Goal: Book appointment/travel/reservation

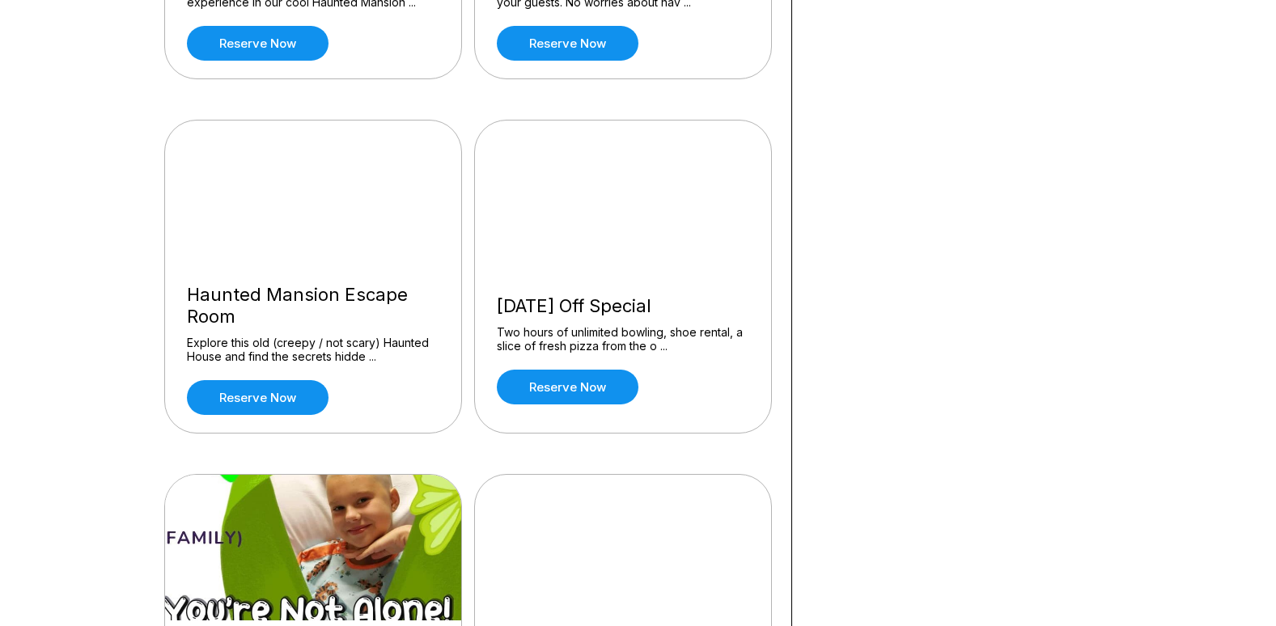
scroll to position [1132, 0]
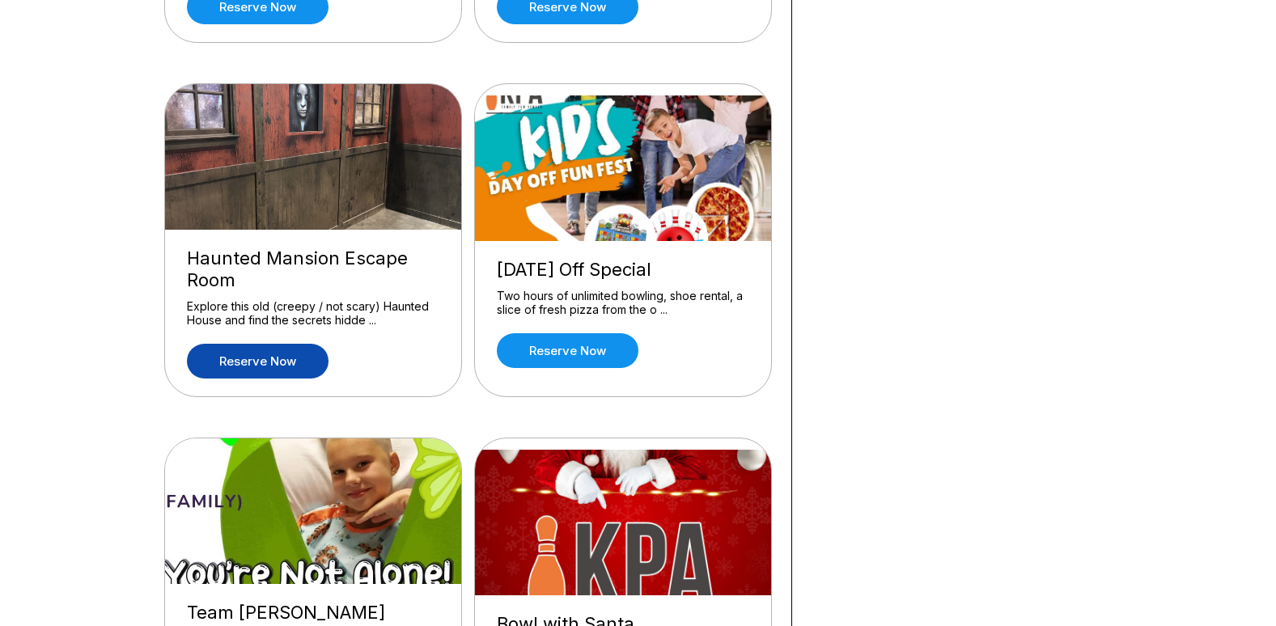
click at [269, 367] on link "Reserve now" at bounding box center [258, 361] width 142 height 35
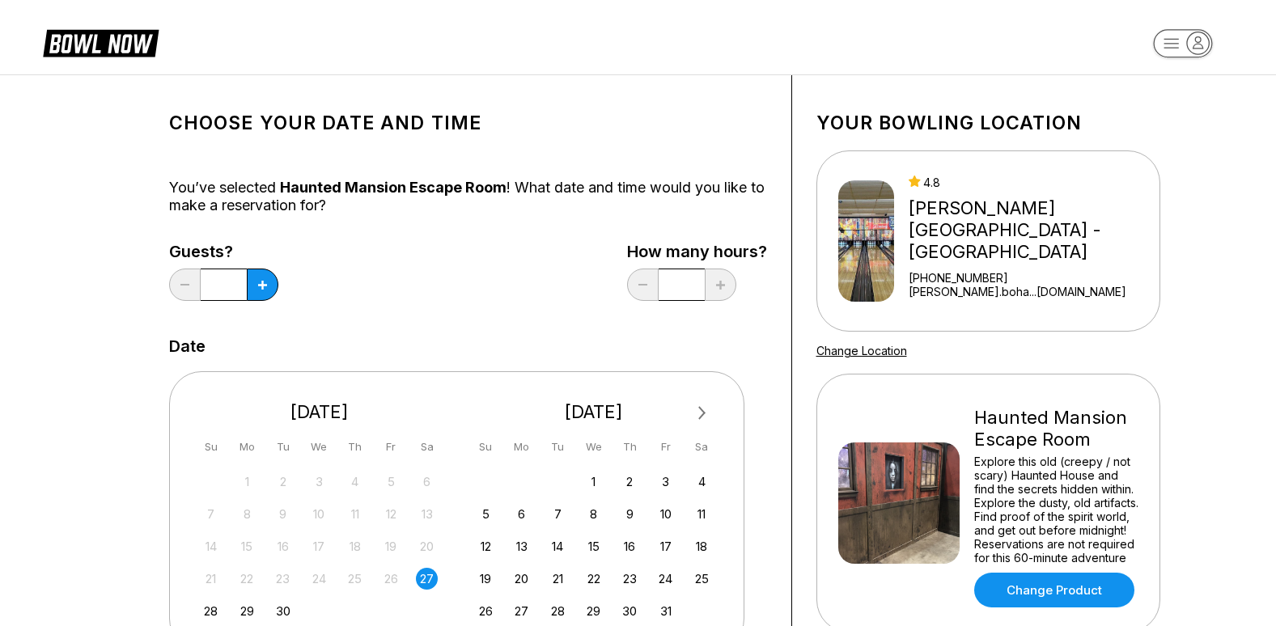
scroll to position [324, 0]
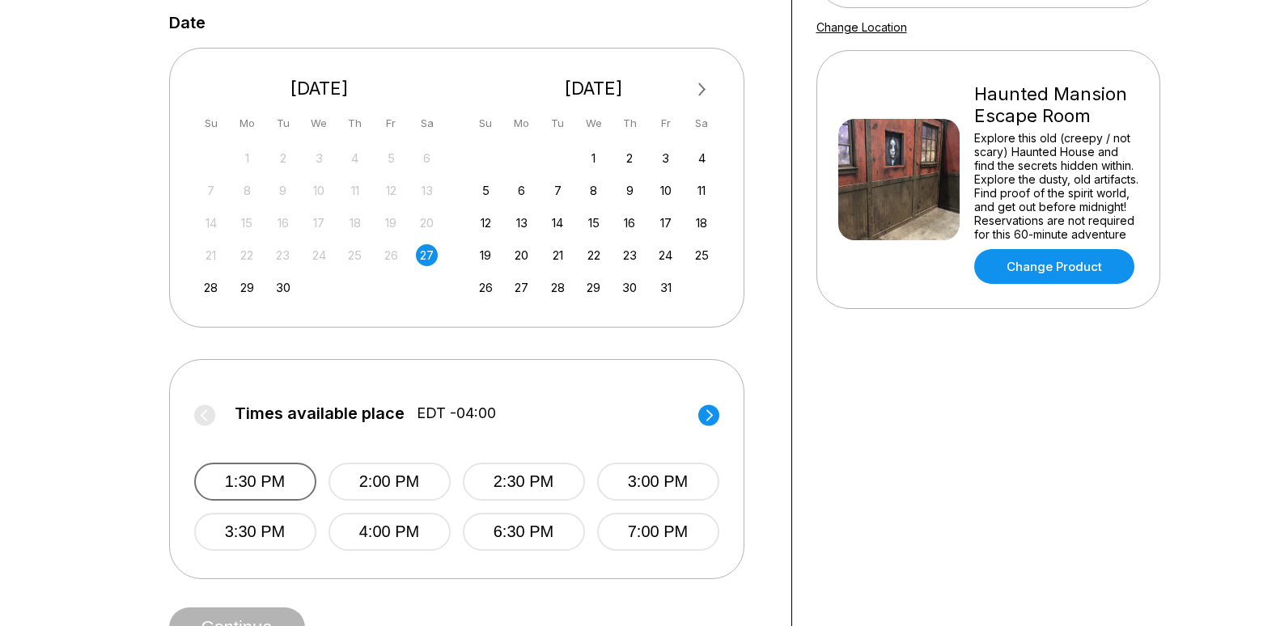
click at [265, 477] on button "1:30 PM" at bounding box center [255, 482] width 122 height 38
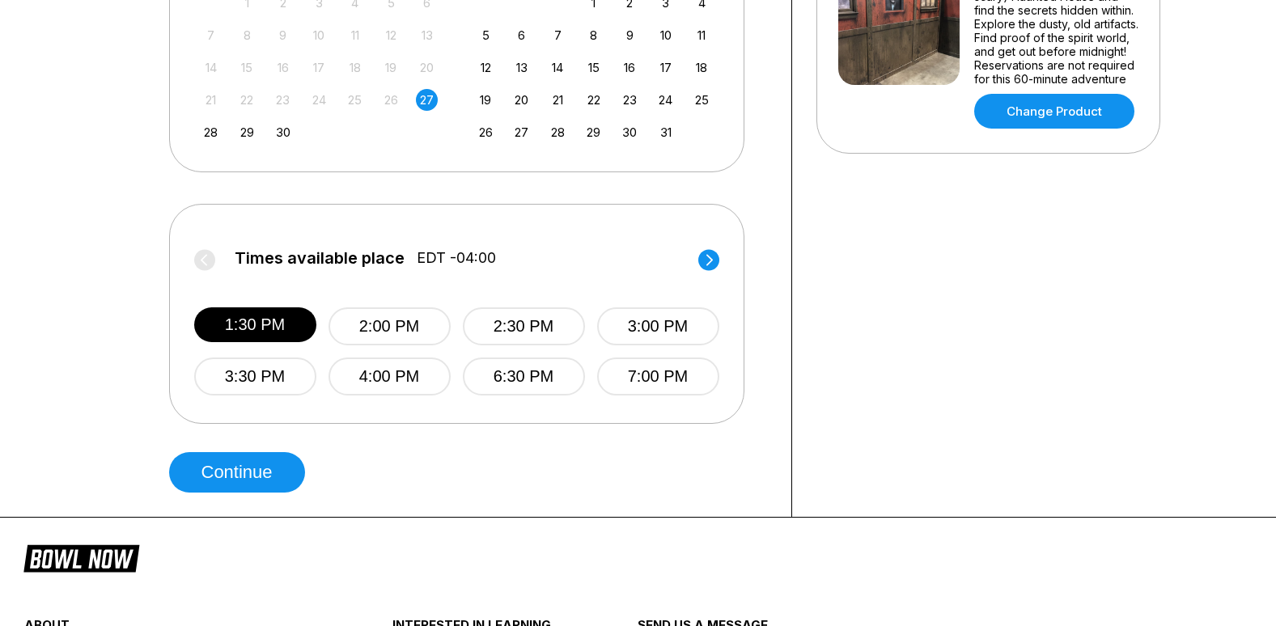
scroll to position [485, 0]
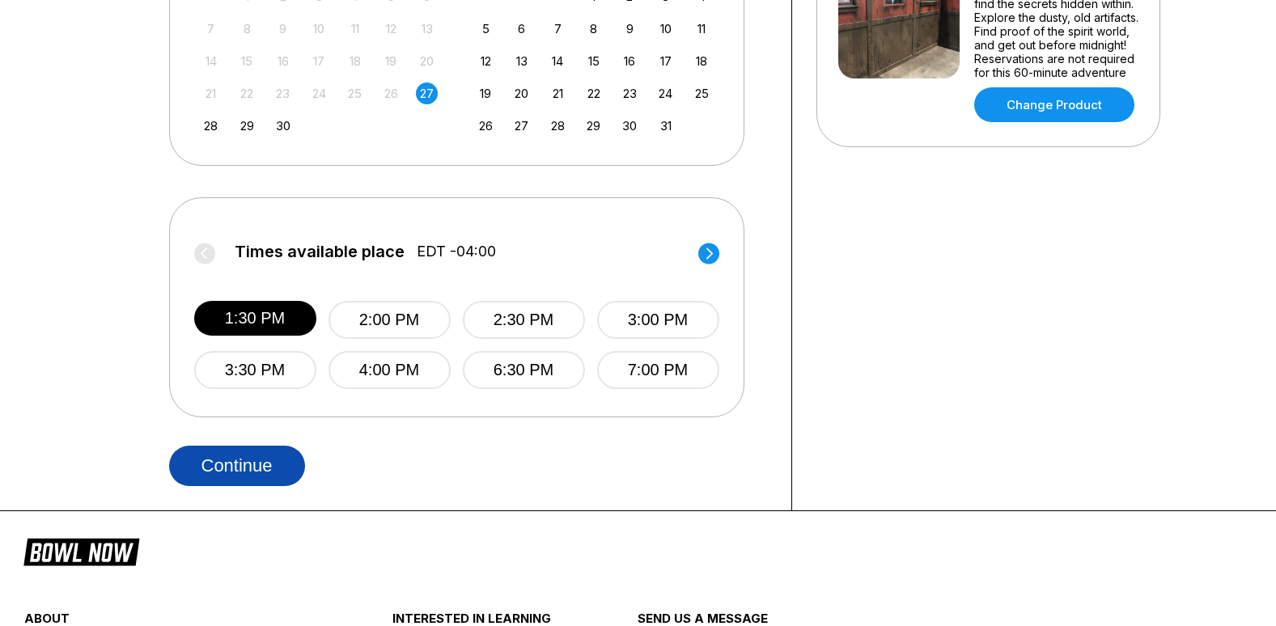
click at [263, 456] on button "Continue" at bounding box center [237, 466] width 136 height 40
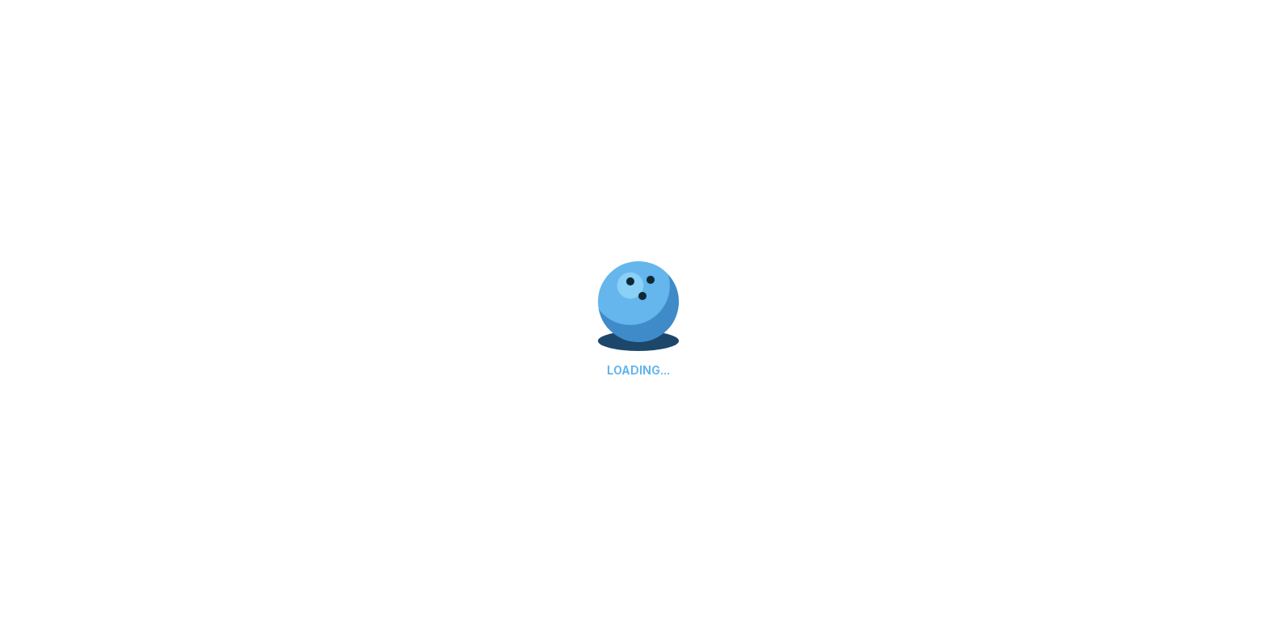
select select "**"
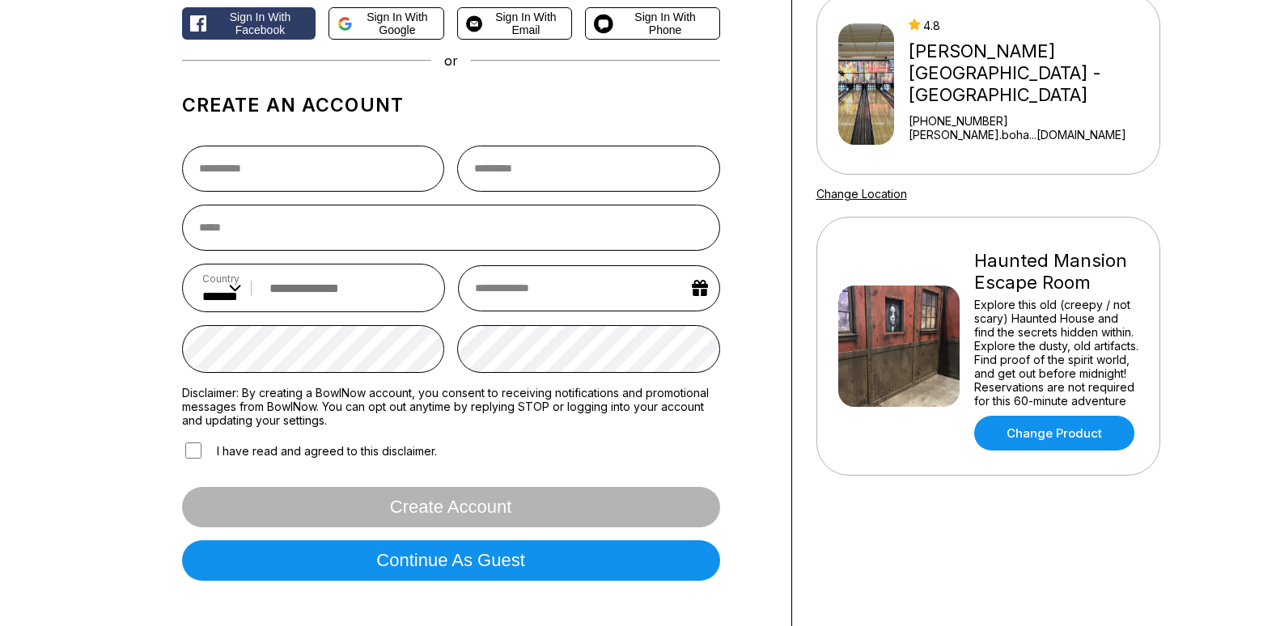
scroll to position [162, 0]
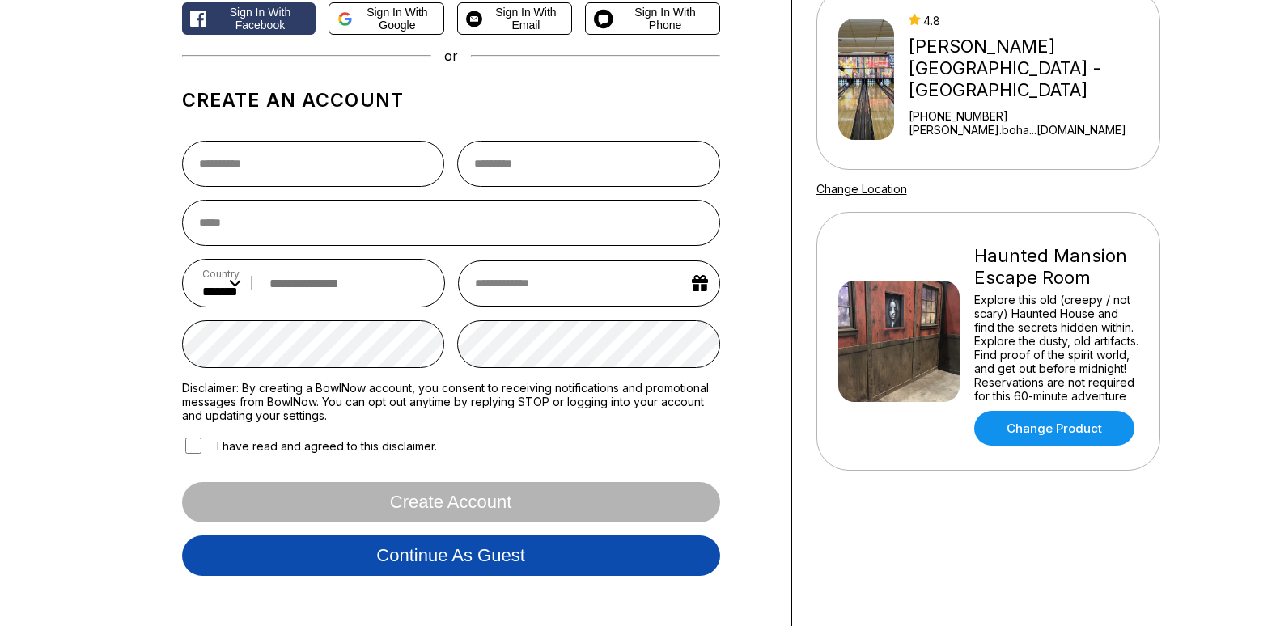
click at [510, 565] on button "Continue as guest" at bounding box center [451, 555] width 538 height 40
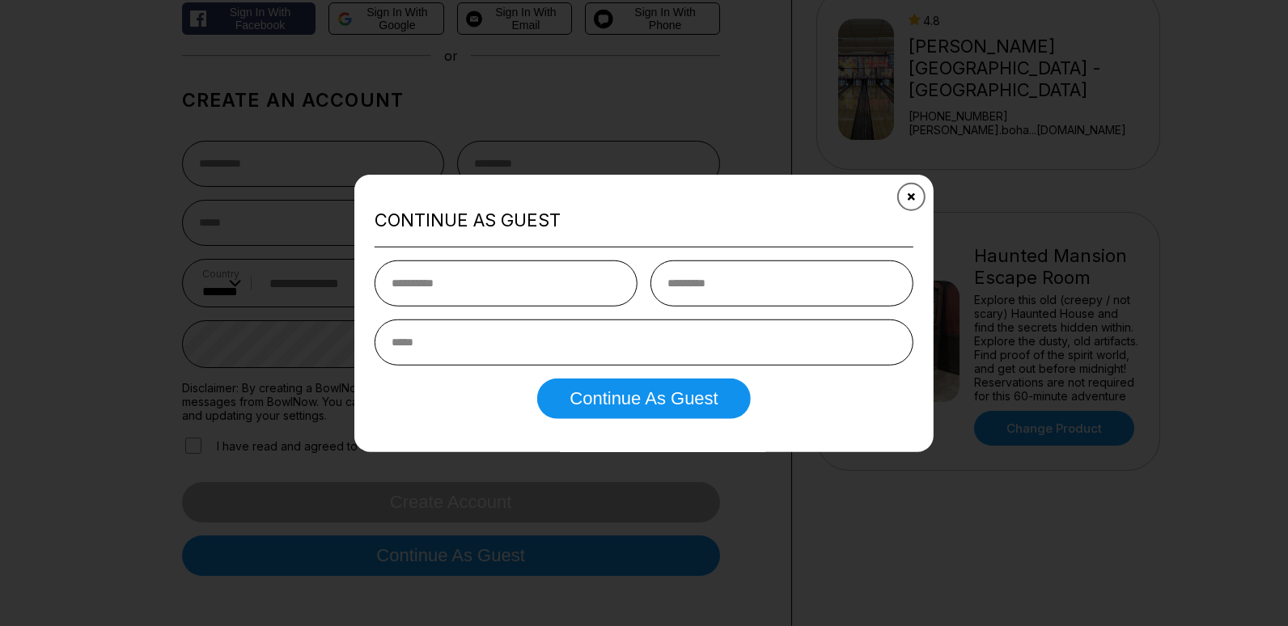
click at [910, 190] on icon "Close" at bounding box center [911, 196] width 13 height 13
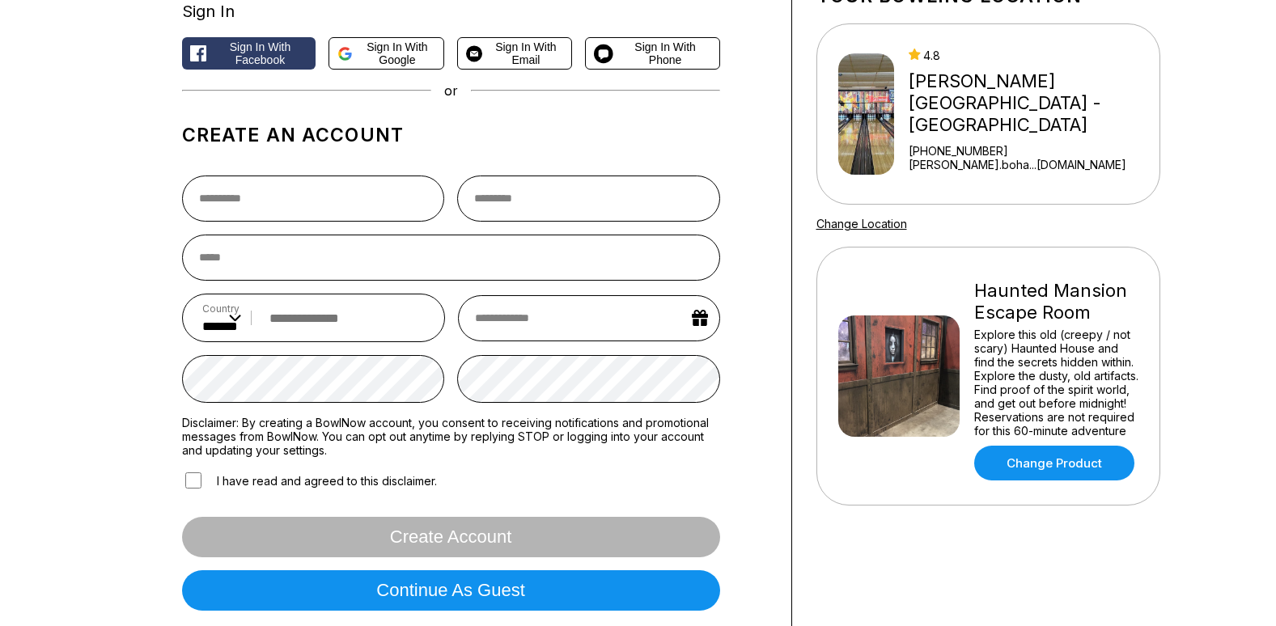
scroll to position [0, 0]
